Goal: Task Accomplishment & Management: Use online tool/utility

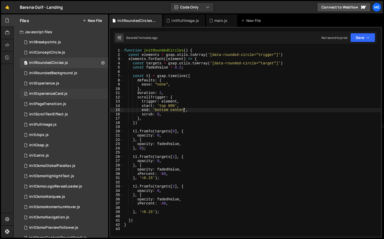
scroll to position [0, 4]
click at [49, 123] on div "initFullImage.js" at bounding box center [43, 124] width 28 height 5
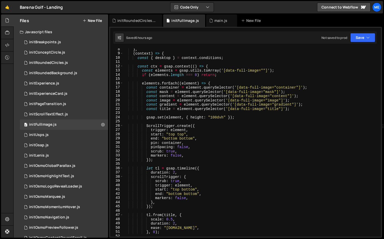
scroll to position [38, 0]
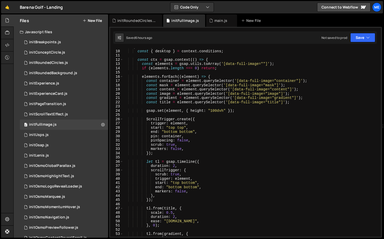
type textarea "ScrollTrigger.create({"
click at [159, 117] on div "( context ) => { const { desktop } = context . conditions ; const ctx = gsap . …" at bounding box center [251, 143] width 256 height 197
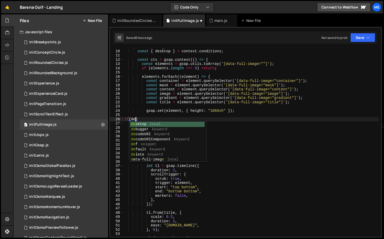
scroll to position [0, 1]
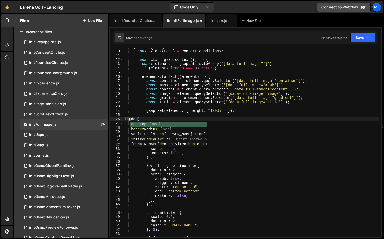
type textarea "if(desktop)"
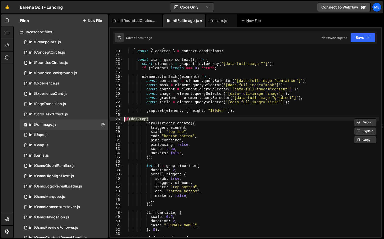
scroll to position [0, 0]
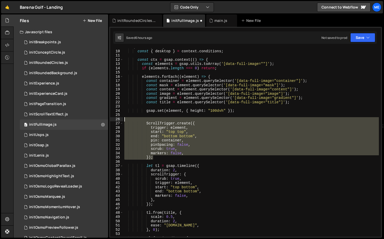
drag, startPoint x: 166, startPoint y: 158, endPoint x: 130, endPoint y: 124, distance: 49.9
click at [130, 124] on div "( context ) => { const { desktop } = context . conditions ; const ctx = gsap . …" at bounding box center [251, 143] width 256 height 197
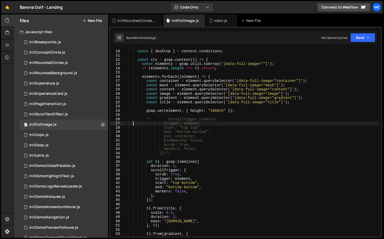
click at [151, 98] on div "( context ) => { const { desktop } = context . conditions ; const ctx = gsap . …" at bounding box center [251, 143] width 256 height 197
type textarea "const gradient = element.querySelector('[data-full-image="gradient"]');"
click at [59, 83] on div "0 initExperience.js 0" at bounding box center [64, 83] width 88 height 10
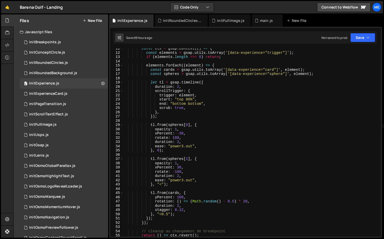
scroll to position [45, 0]
click at [157, 188] on div "const ctx = gsap . context (( ) => { const elements = gsap . utils . toArray ( …" at bounding box center [251, 144] width 256 height 197
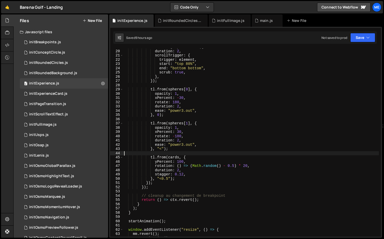
scroll to position [80, 0]
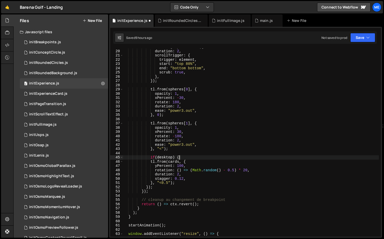
type textarea "if(desktop) {}"
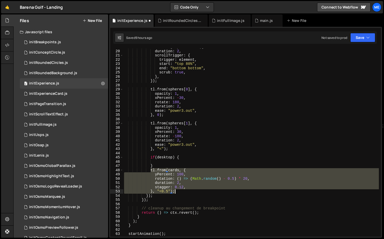
drag, startPoint x: 151, startPoint y: 169, endPoint x: 183, endPoint y: 192, distance: 39.9
click at [183, 192] on div "let tl = gsap . timeline ({ duration : 2 , scrollTrigger : { trigger : element …" at bounding box center [251, 143] width 256 height 197
type textarea "stagger: 0.12, }, "<0.5");"
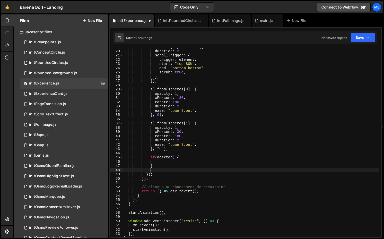
scroll to position [0, 2]
click at [166, 162] on div "let tl = gsap . timeline ({ duration : 2 , scrollTrigger : { trigger : element …" at bounding box center [251, 143] width 256 height 197
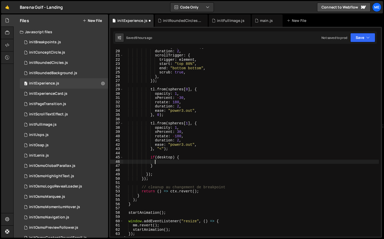
paste textarea "}, "<0.5");"
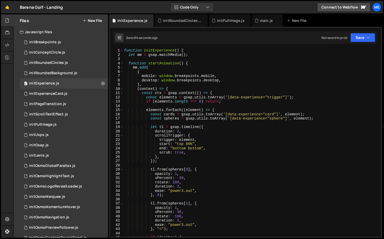
scroll to position [1, 0]
type textarea "}, "<0.5");"
click at [68, 126] on div "0 initFullImage.js 0" at bounding box center [64, 124] width 88 height 10
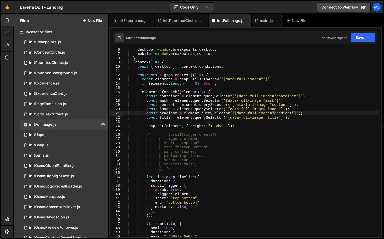
scroll to position [22, 0]
type textarea "const { desktop } = context.conditions;"
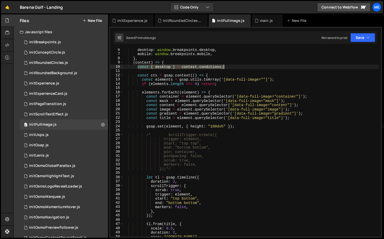
drag, startPoint x: 147, startPoint y: 66, endPoint x: 242, endPoint y: 66, distance: 95.0
click at [242, 66] on div "desktop : window . breakpoints . desktop , mobile : window . breakpoints . mobi…" at bounding box center [251, 146] width 256 height 197
click at [49, 83] on div "initExperience.js" at bounding box center [44, 83] width 30 height 5
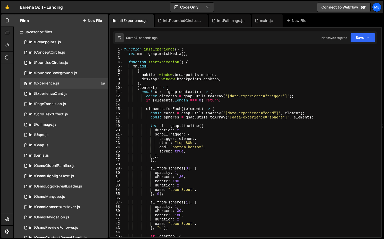
type textarea "(context) => {"
click at [181, 88] on div "function initExperience ( ) { let mm = gsap . matchMedia ( ) ; function startAn…" at bounding box center [251, 145] width 256 height 197
click at [48, 124] on div "initFullImage.js" at bounding box center [43, 124] width 28 height 5
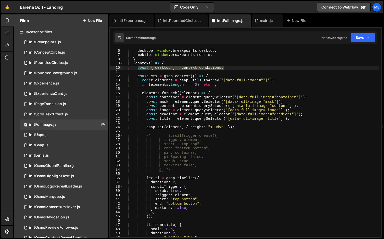
scroll to position [0, 0]
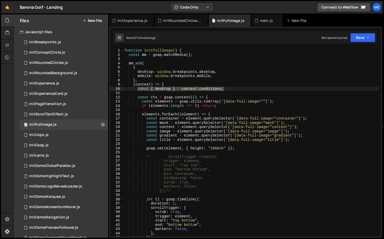
click at [138, 89] on div "function initFullImage ( ) { const mm = gsap . matchMedia ( ) ; mm . add ( { de…" at bounding box center [251, 142] width 256 height 188
drag, startPoint x: 137, startPoint y: 89, endPoint x: 238, endPoint y: 89, distance: 101.1
click at [238, 89] on div "function initFullImage ( ) { const mm = gsap . matchMedia ( ) ; mm . add ( { de…" at bounding box center [251, 146] width 256 height 197
click at [51, 82] on div "initExperience.js" at bounding box center [44, 83] width 30 height 5
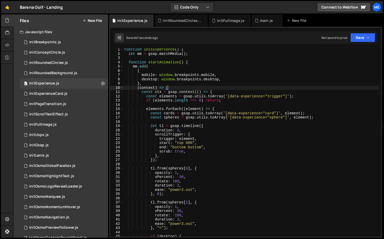
click at [184, 87] on div "function initExperience ( ) { let mm = gsap . matchMedia ( ) ; function startAn…" at bounding box center [251, 145] width 256 height 197
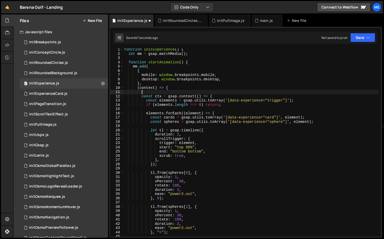
paste textarea "const { desktop } = context.conditions;"
type textarea "const { desktop } = context.conditions;"
